Goal: Navigation & Orientation: Find specific page/section

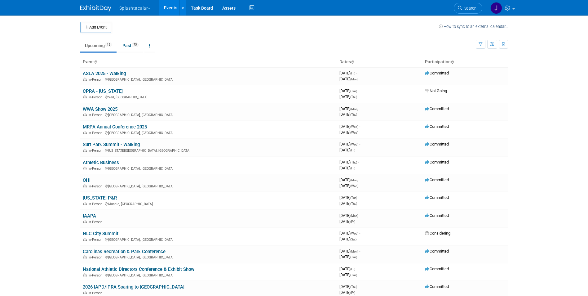
click at [103, 129] on link "MRPA Annual Conference 2025" at bounding box center [115, 127] width 64 height 6
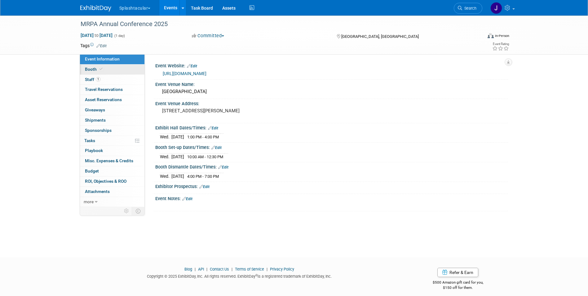
click at [91, 69] on span "Booth" at bounding box center [94, 69] width 19 height 5
